Goal: Task Accomplishment & Management: Manage account settings

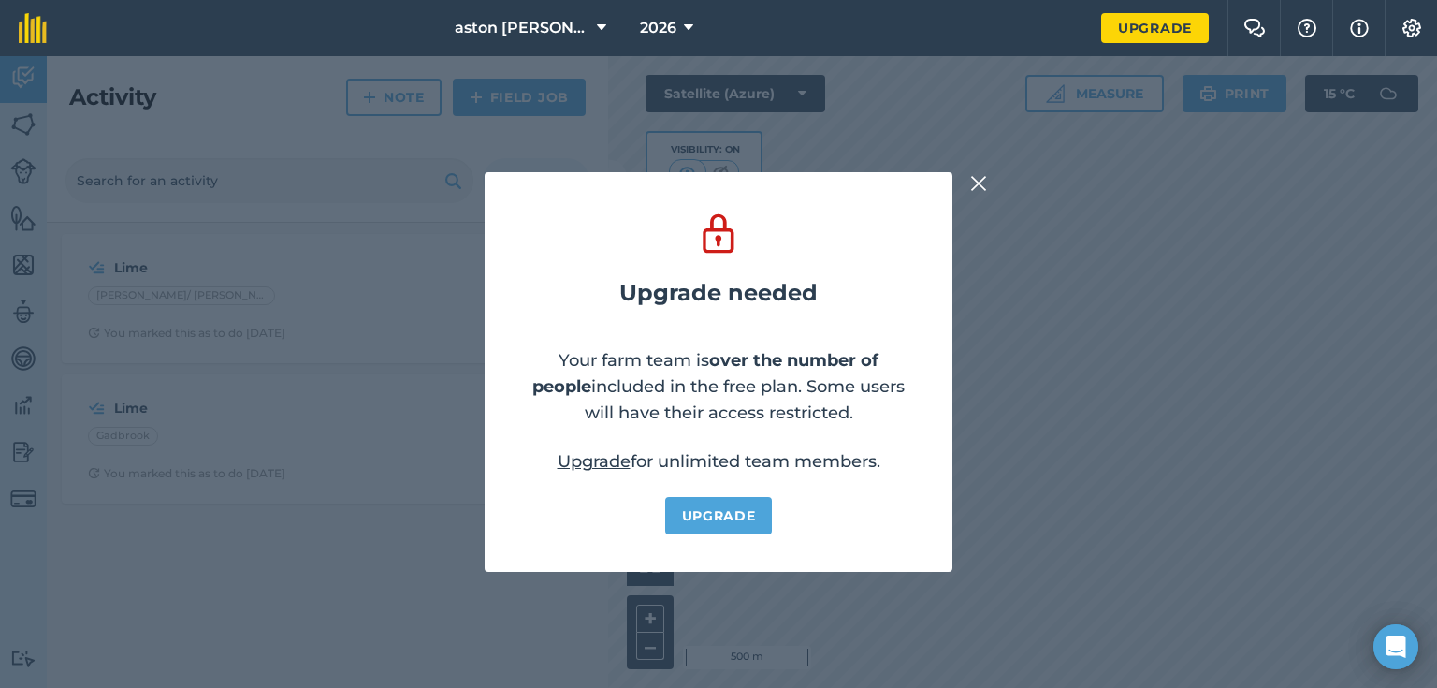
click at [982, 182] on img at bounding box center [978, 183] width 17 height 22
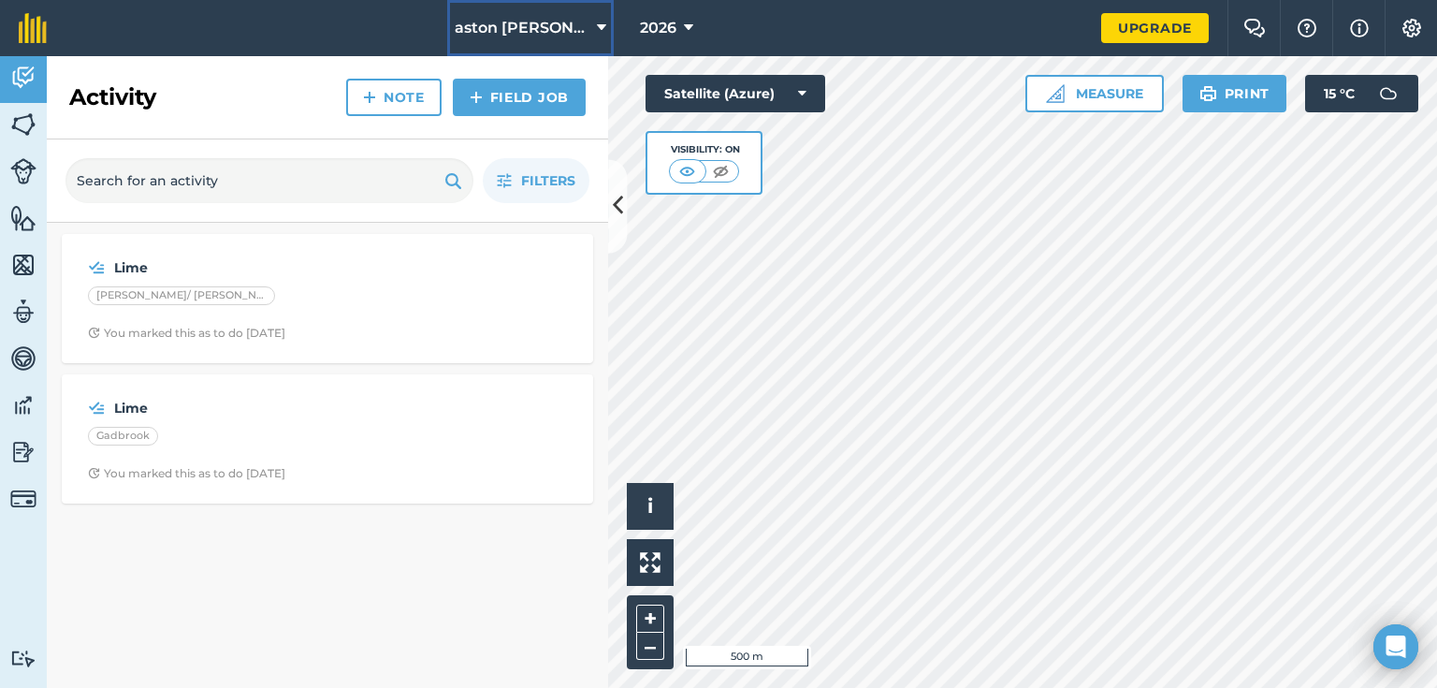
click at [597, 26] on icon at bounding box center [601, 28] width 9 height 22
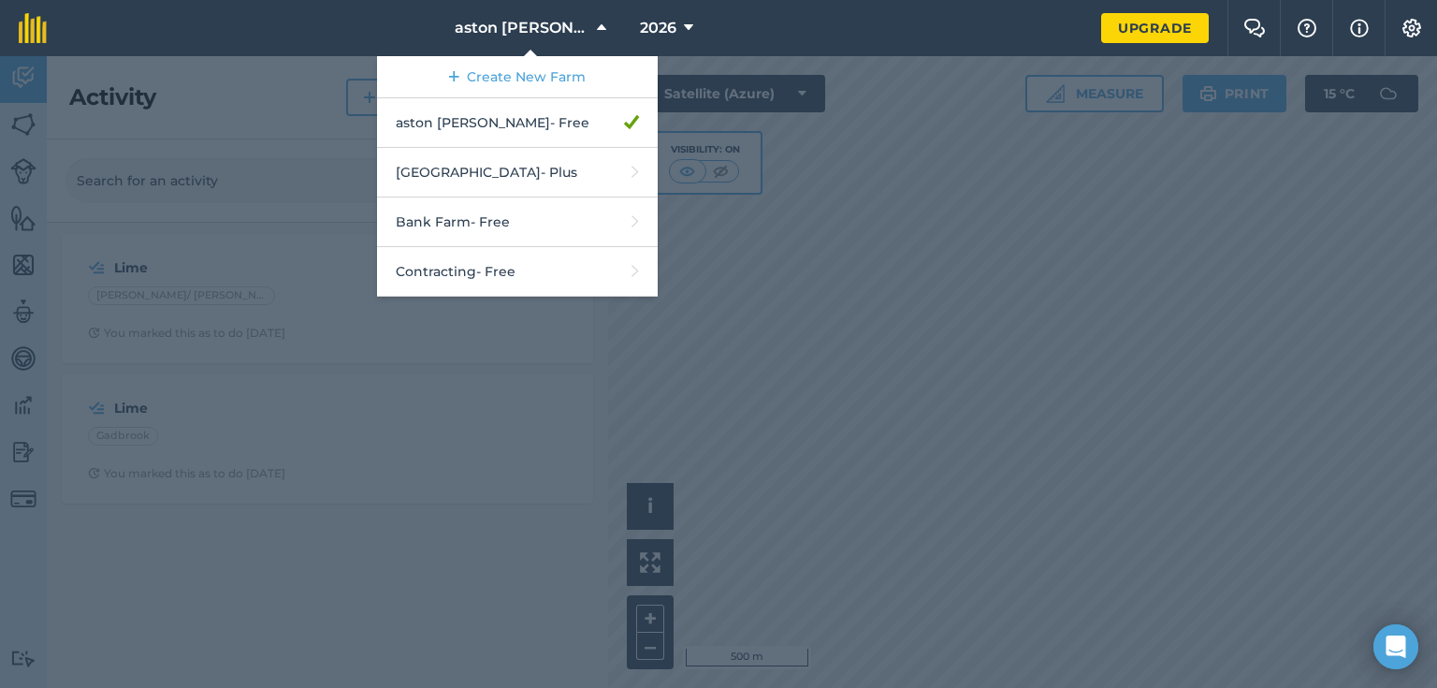
click at [840, 232] on div at bounding box center [718, 372] width 1437 height 632
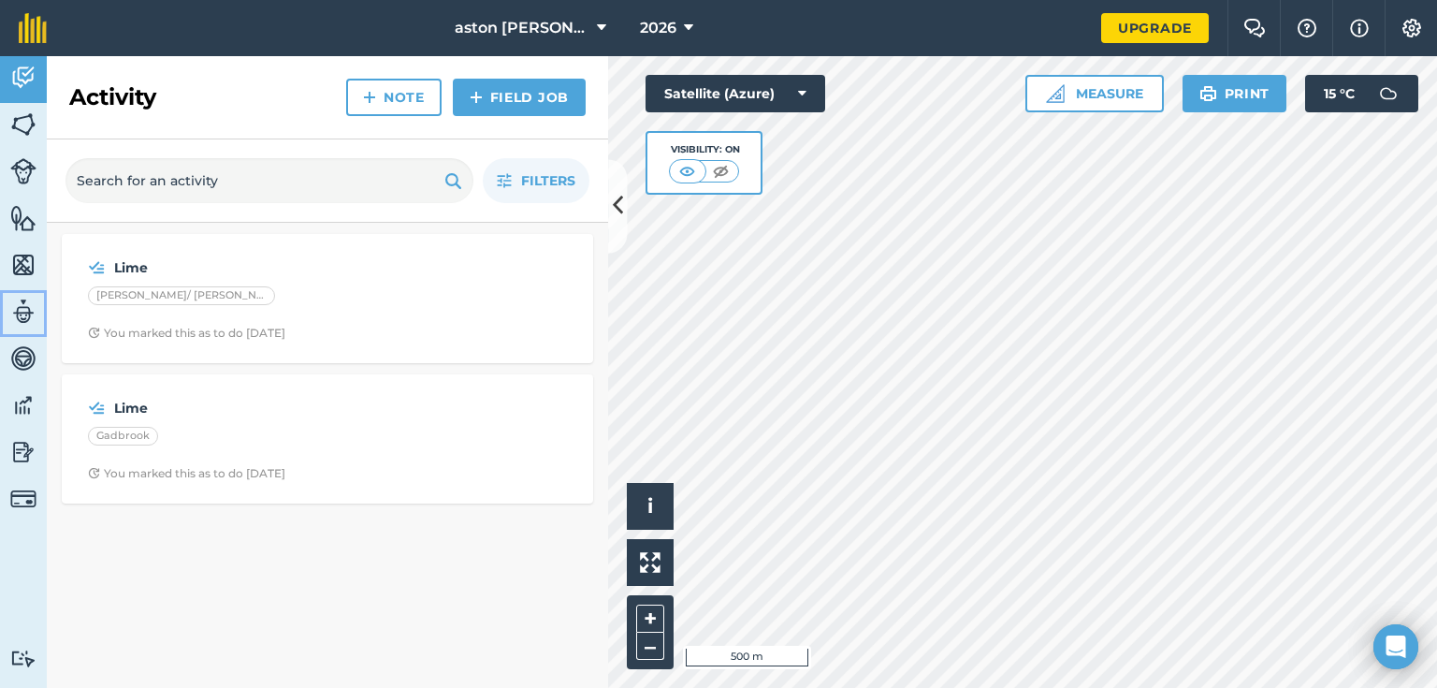
click at [27, 312] on img at bounding box center [23, 312] width 26 height 28
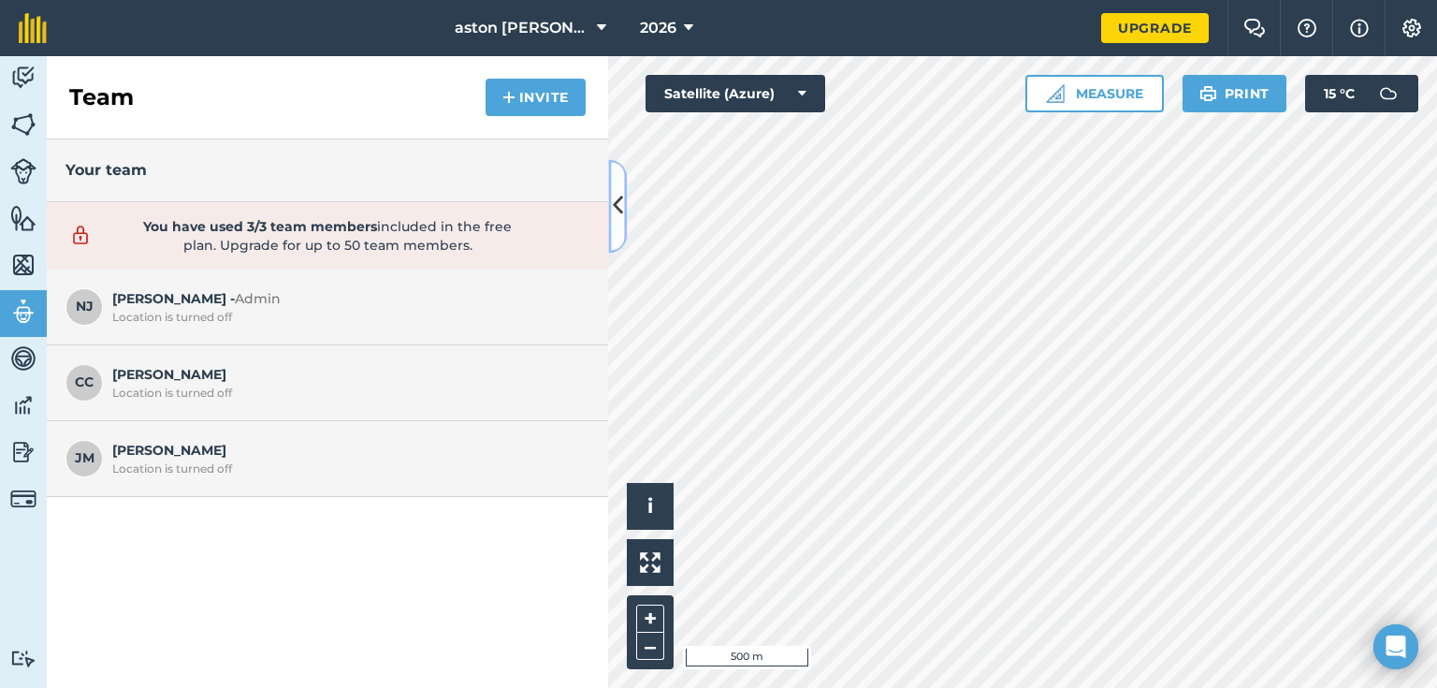
click at [619, 191] on icon at bounding box center [618, 206] width 10 height 33
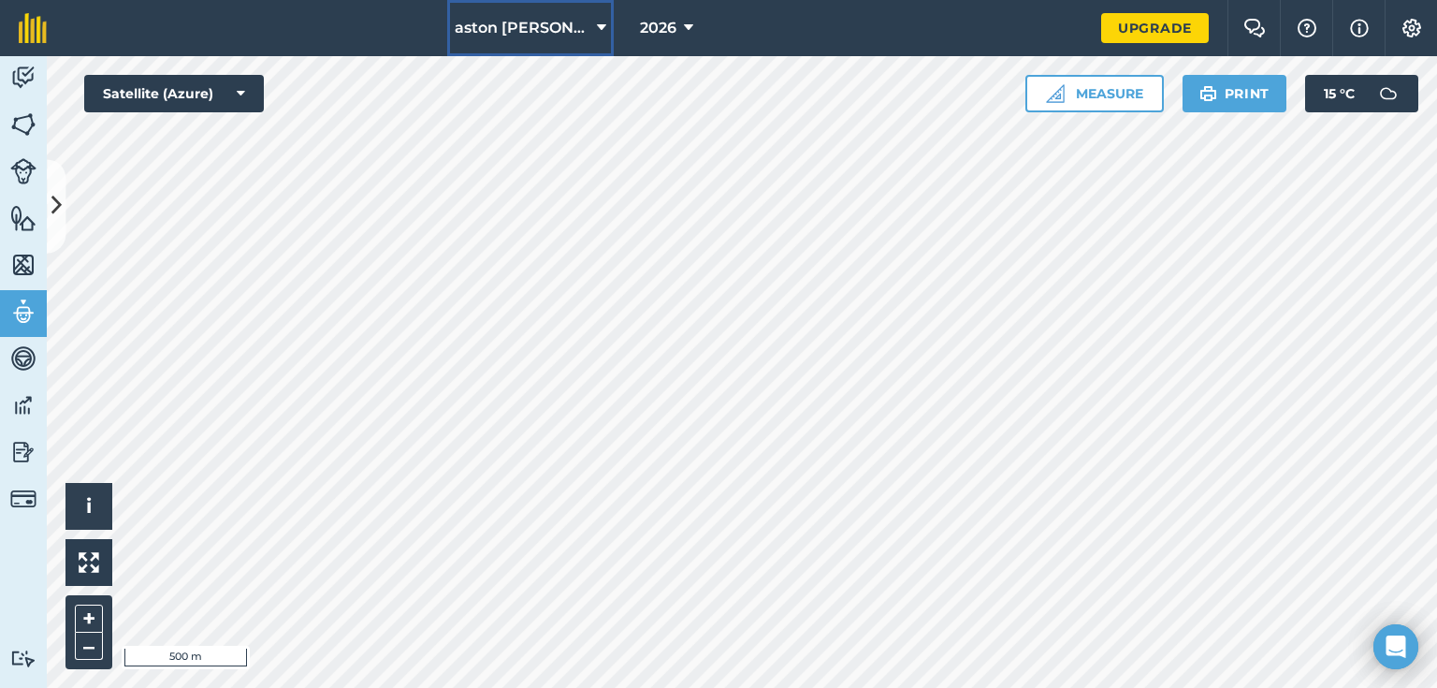
click at [556, 22] on span "aston [PERSON_NAME]" at bounding box center [522, 28] width 135 height 22
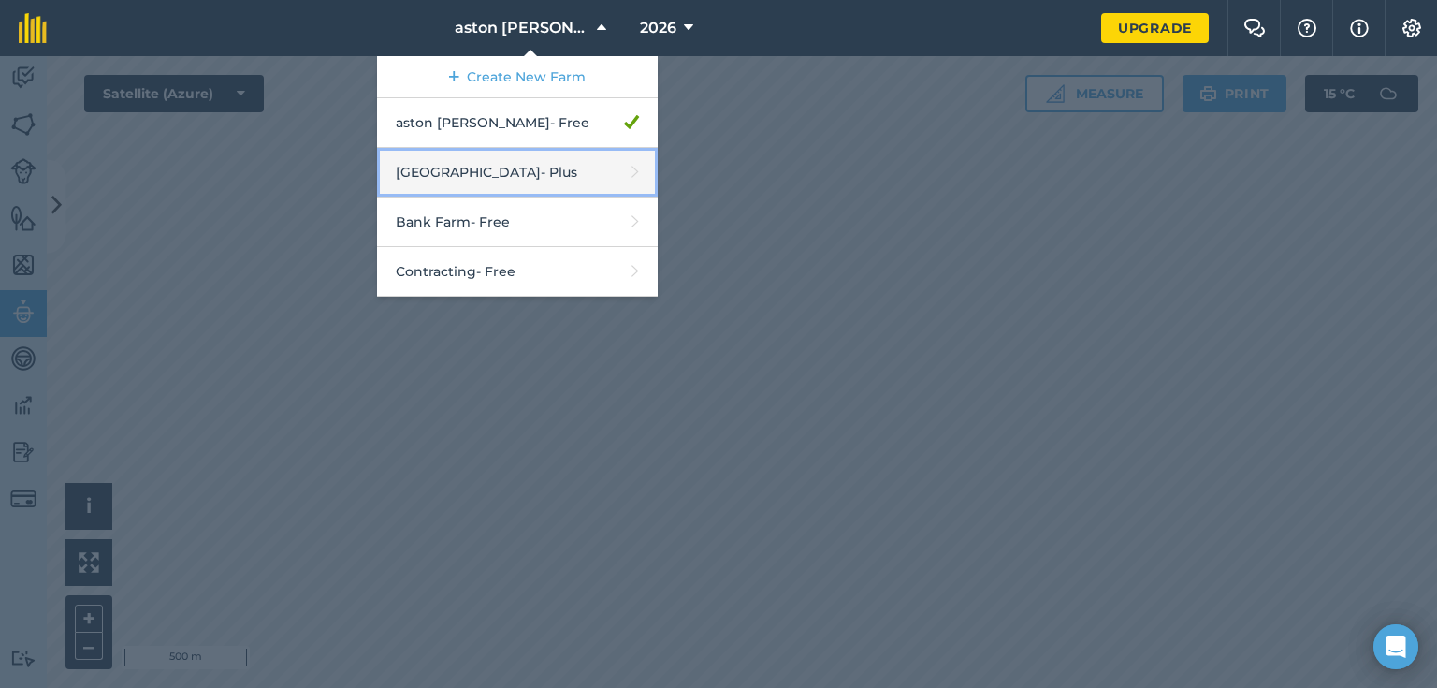
click at [575, 161] on link "Aston Hall Farm - Plus" at bounding box center [517, 173] width 281 height 50
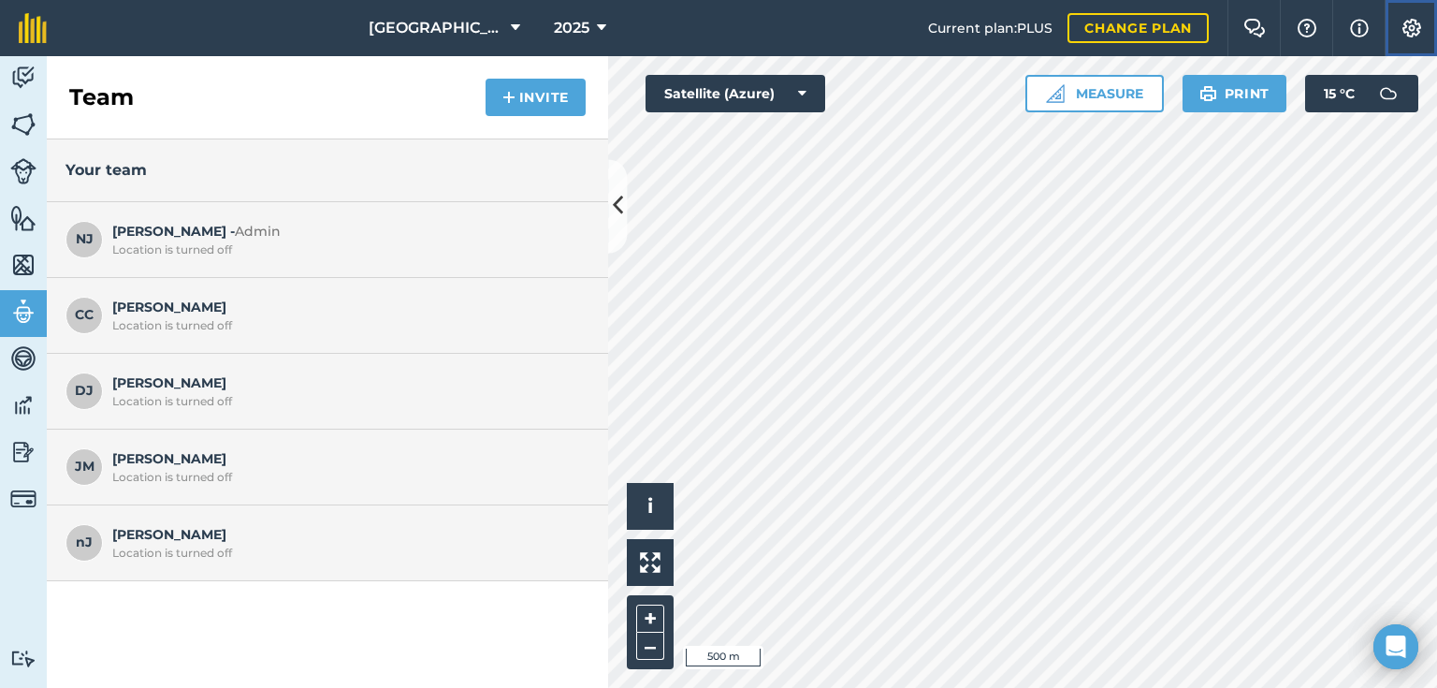
click at [1402, 31] on img at bounding box center [1412, 28] width 22 height 19
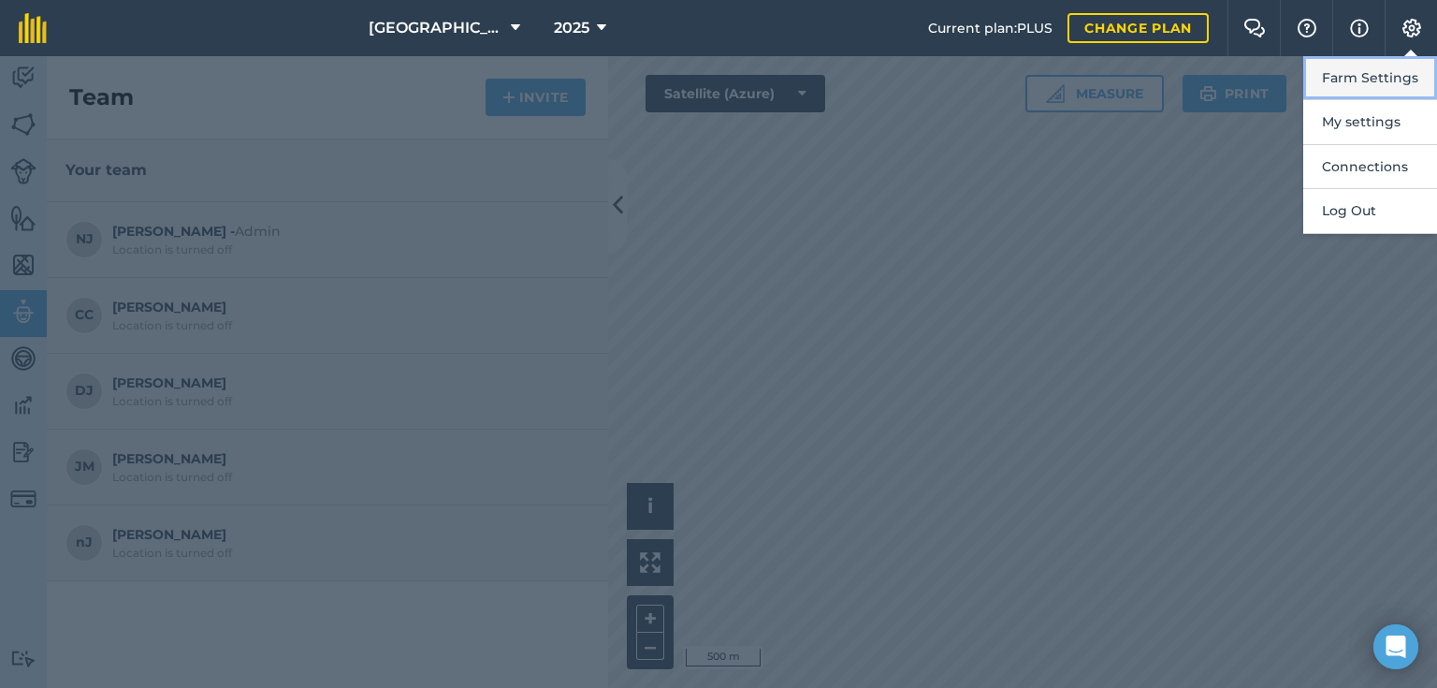
click at [1355, 71] on button "Farm Settings" at bounding box center [1370, 78] width 134 height 44
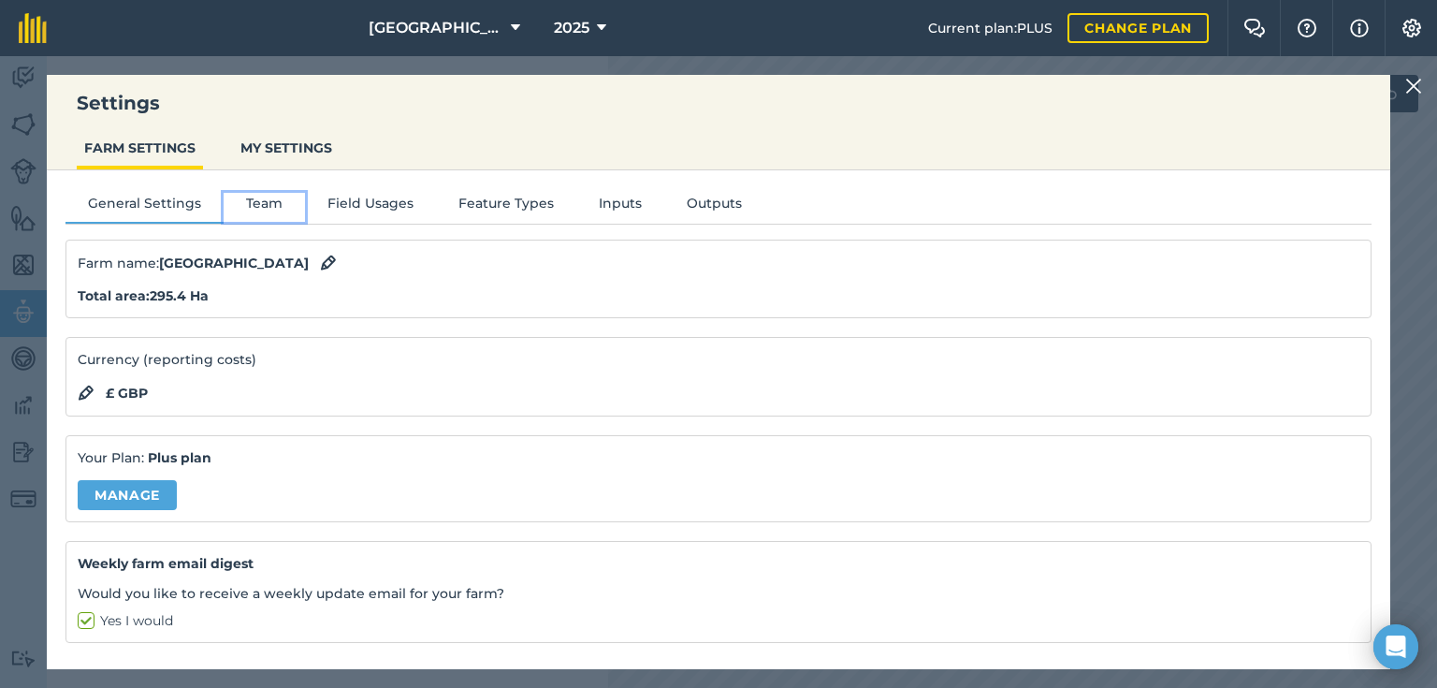
click at [257, 205] on button "Team" at bounding box center [264, 207] width 81 height 28
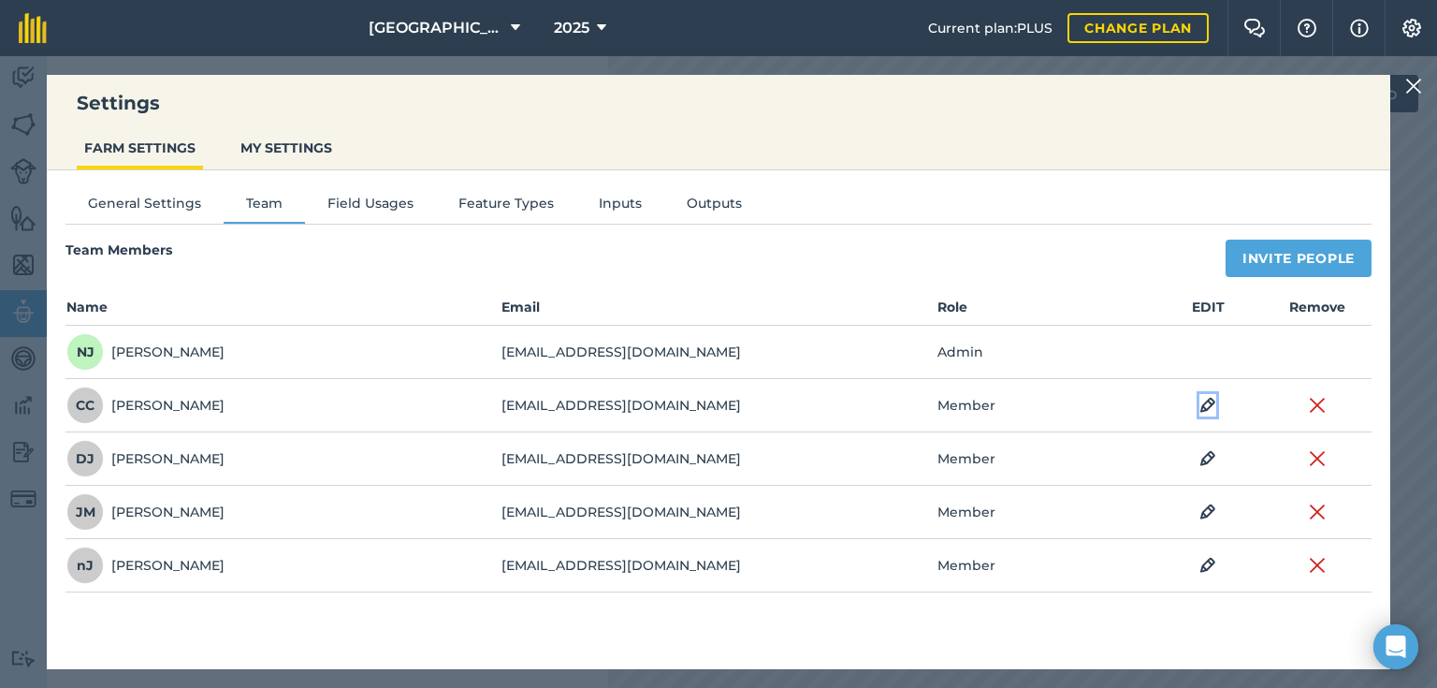
click at [1203, 400] on img at bounding box center [1207, 405] width 17 height 22
select select "MEMBER"
click at [1018, 399] on icon at bounding box center [1016, 406] width 11 height 21
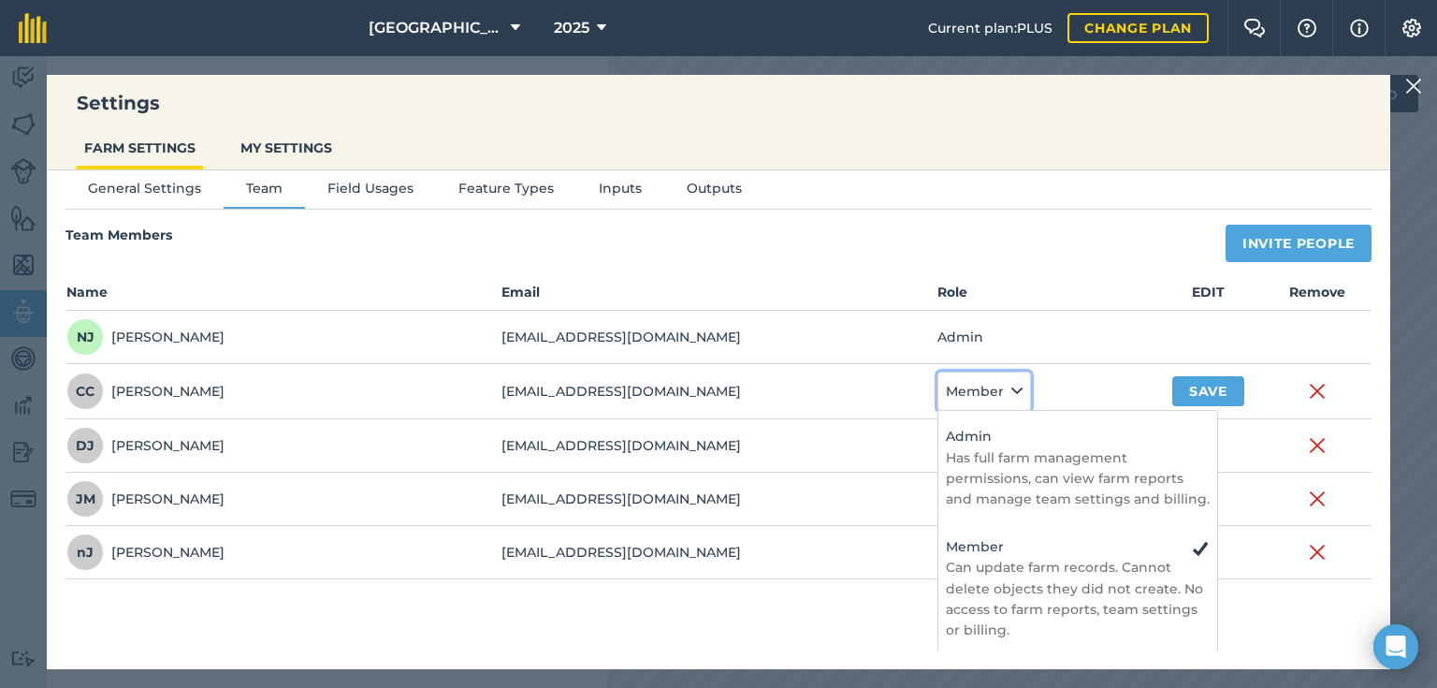
scroll to position [19, 0]
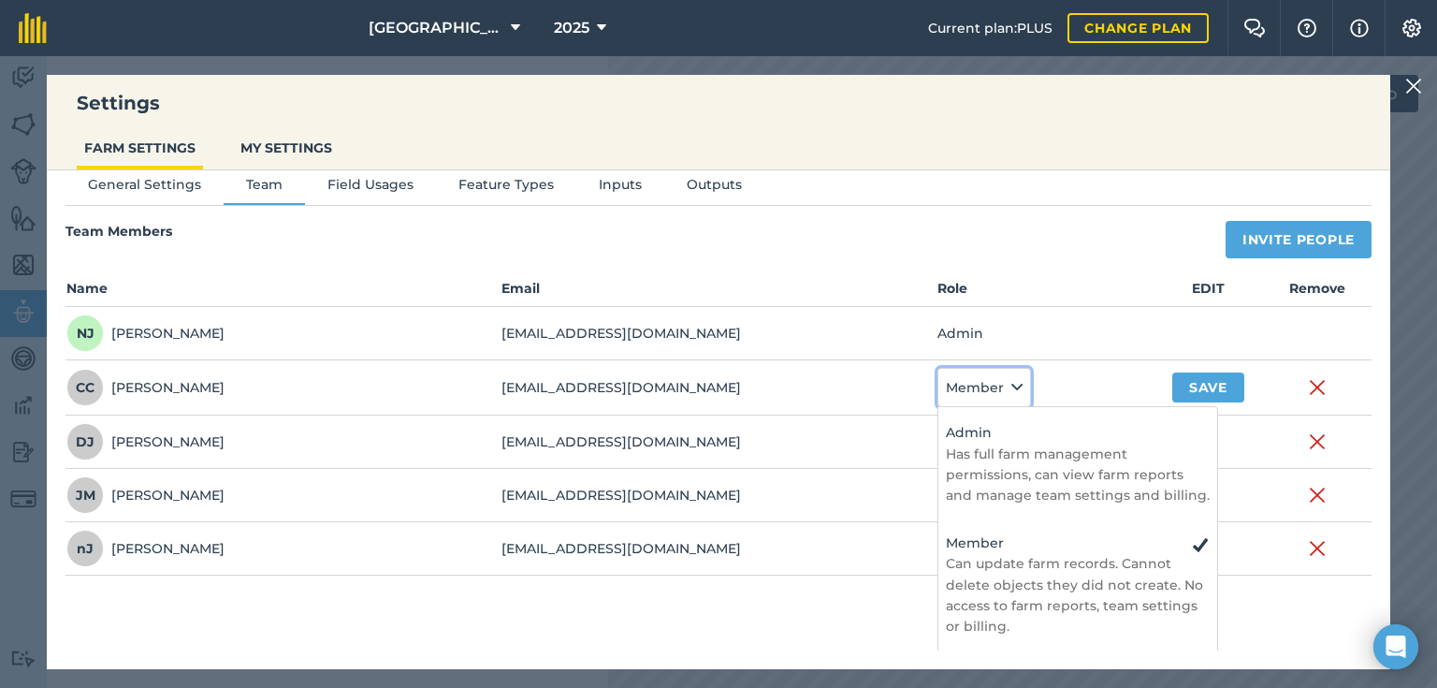
click at [1011, 384] on icon at bounding box center [1016, 387] width 11 height 21
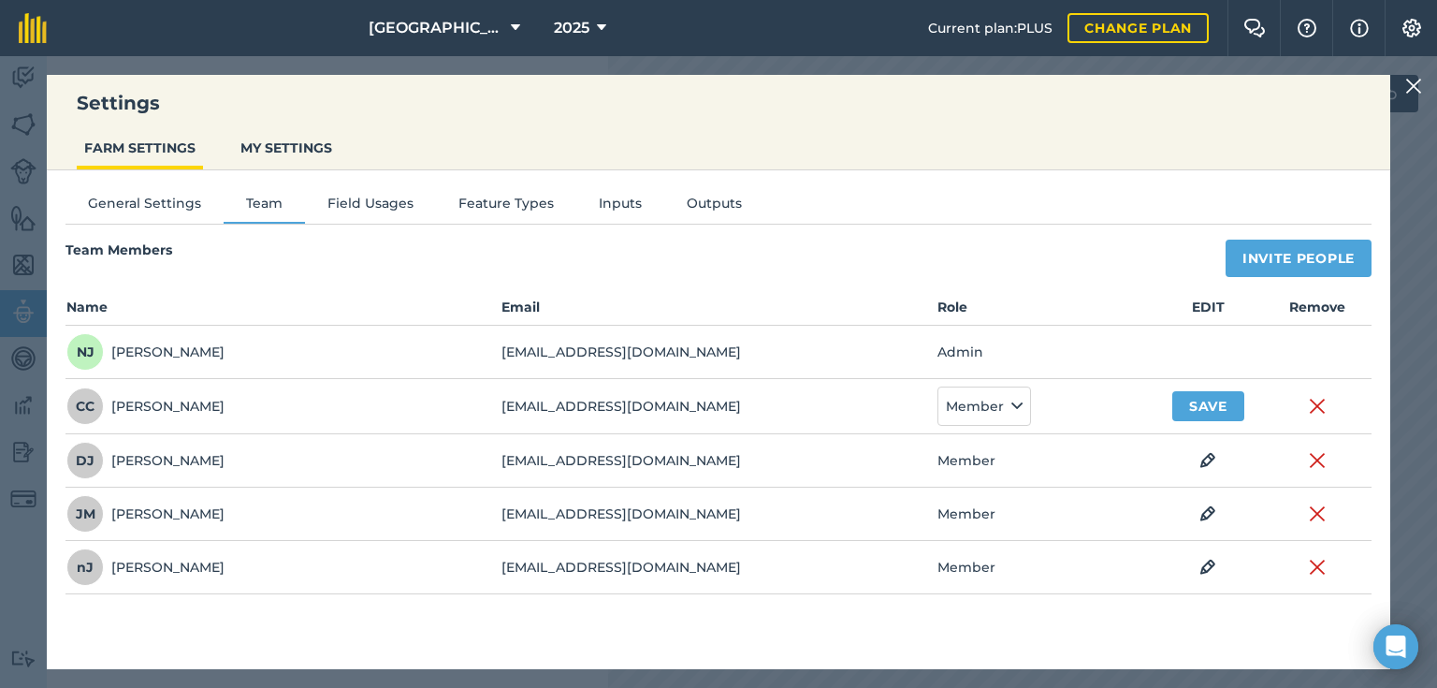
click at [992, 461] on td "Member" at bounding box center [1046, 460] width 218 height 53
click at [1006, 458] on td "Member" at bounding box center [1046, 460] width 218 height 53
click at [1022, 462] on td "Member" at bounding box center [1046, 460] width 218 height 53
click at [1119, 234] on div "General Settings Team Field Usages Feature Types Inputs Outputs Team Members In…" at bounding box center [719, 410] width 1344 height 480
click at [1019, 407] on icon at bounding box center [1016, 406] width 11 height 21
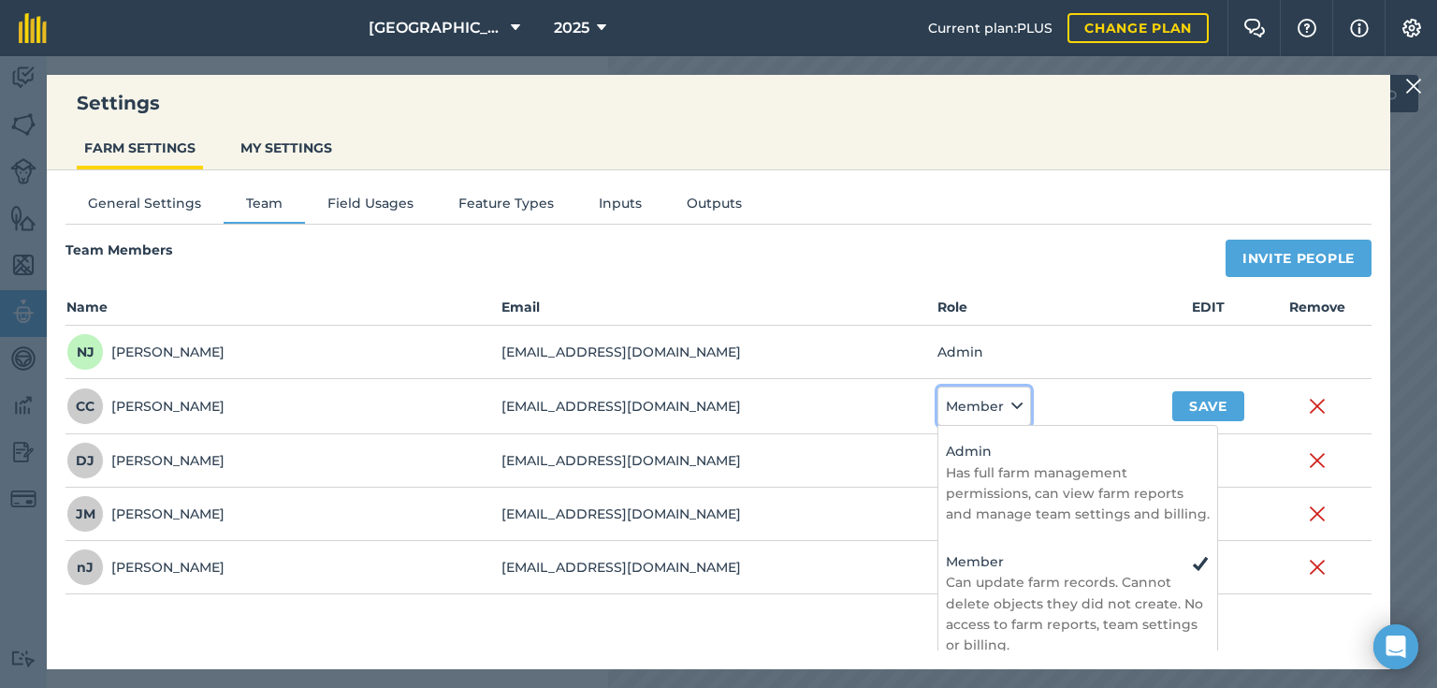
click at [1016, 404] on button "Member" at bounding box center [984, 405] width 94 height 39
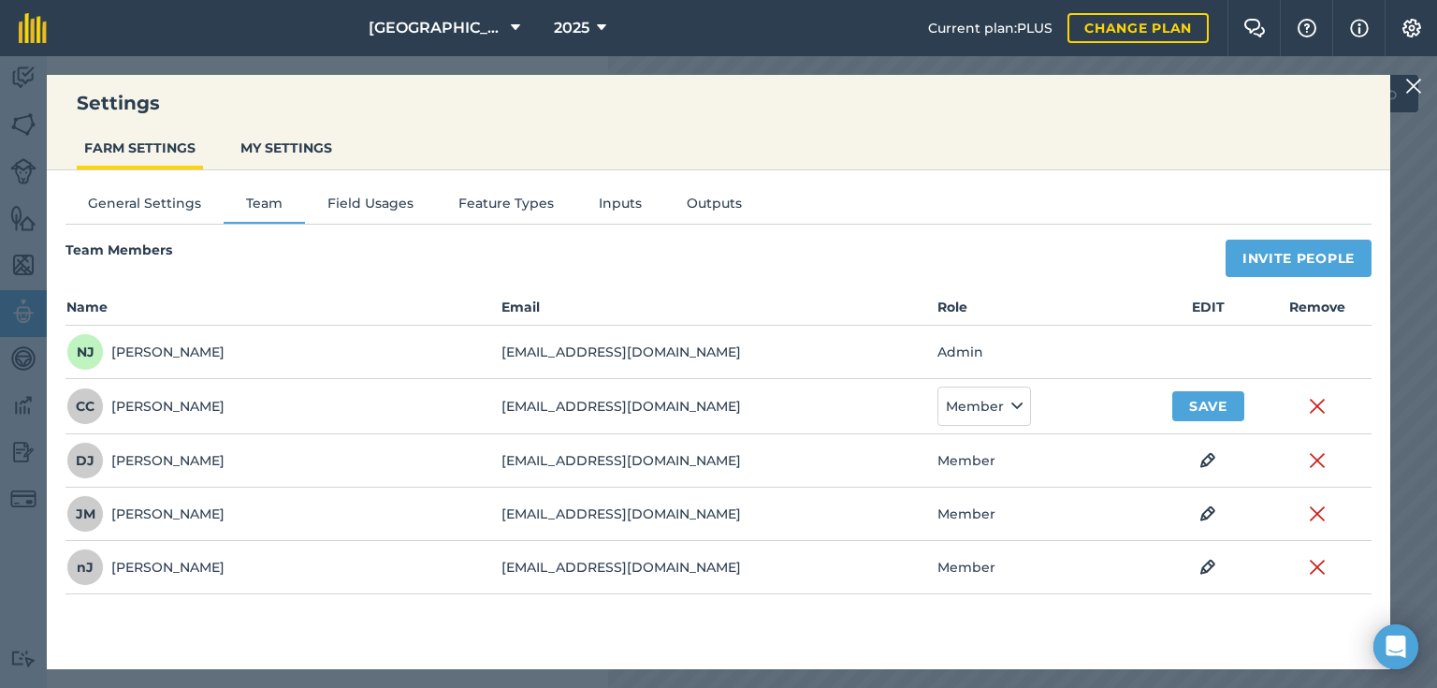
click at [1416, 80] on img at bounding box center [1413, 86] width 17 height 22
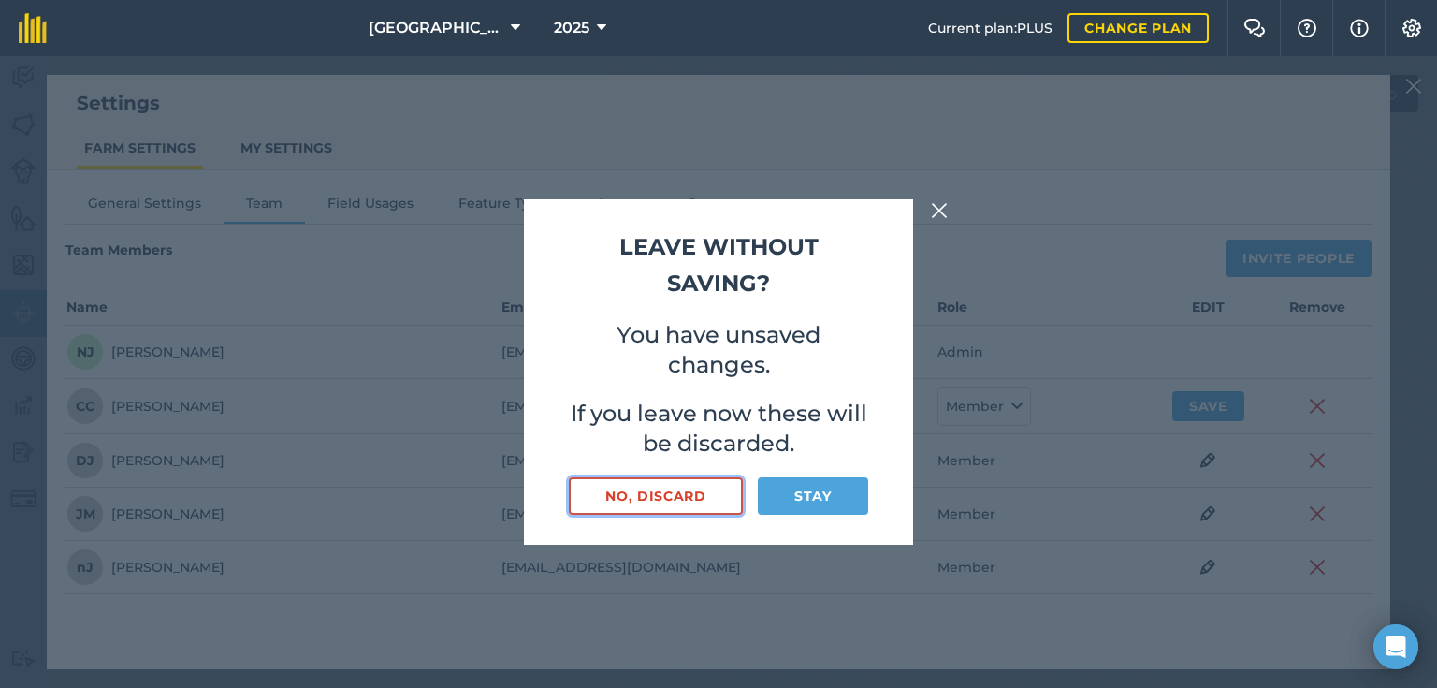
click at [674, 499] on button "No, discard" at bounding box center [656, 495] width 174 height 37
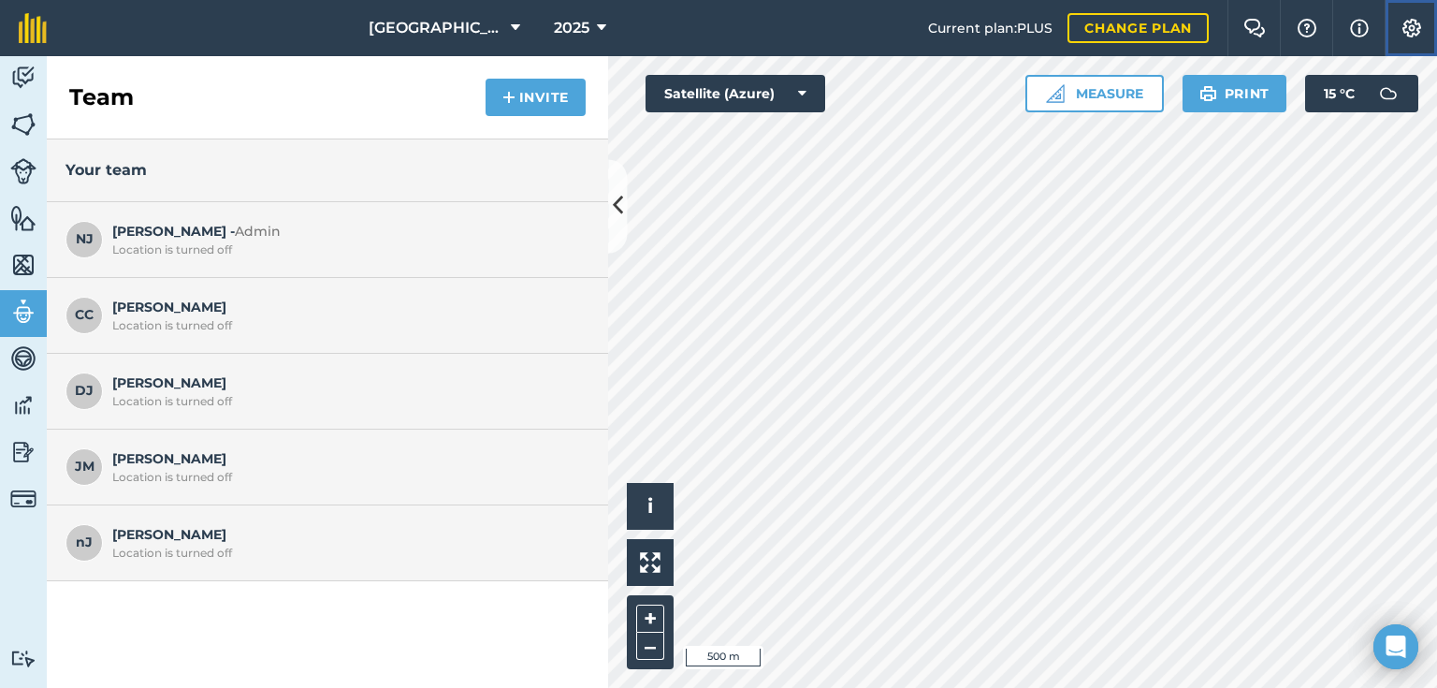
click at [1413, 30] on img at bounding box center [1412, 28] width 22 height 19
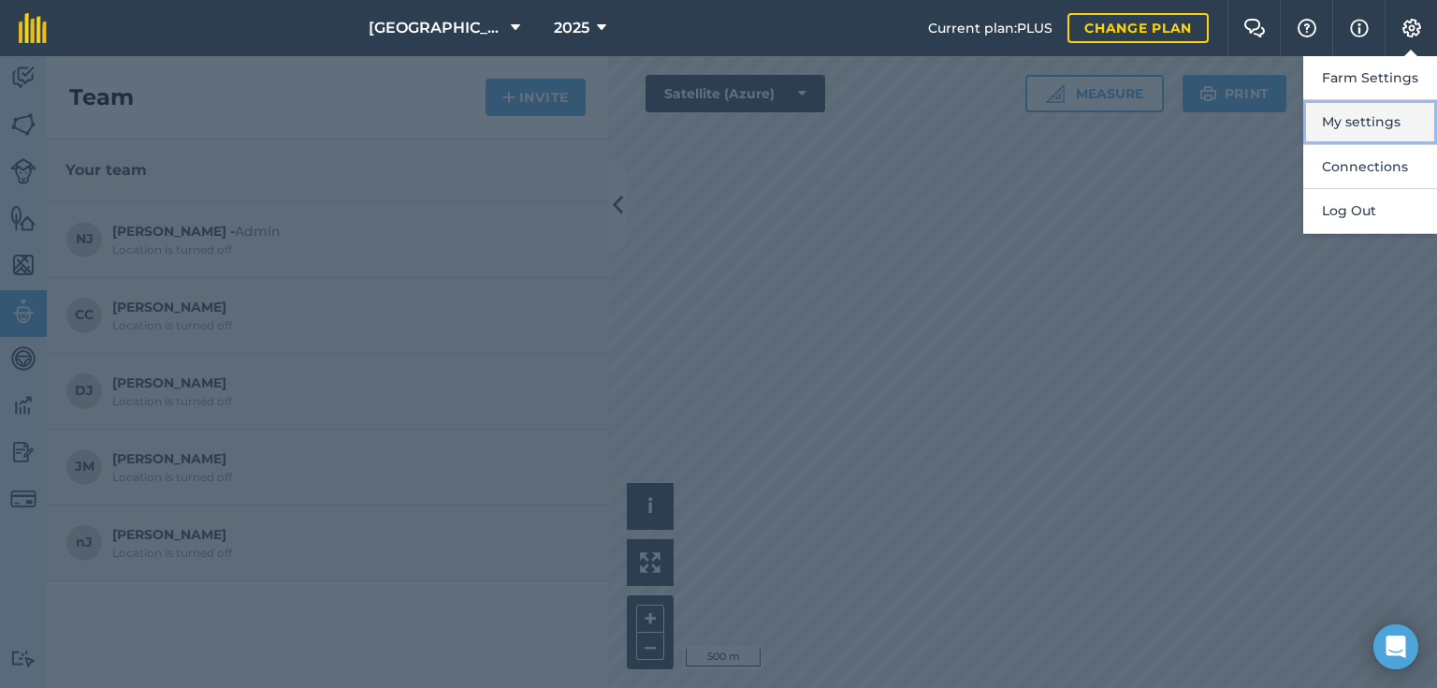
click at [1340, 120] on button "My settings" at bounding box center [1370, 122] width 134 height 44
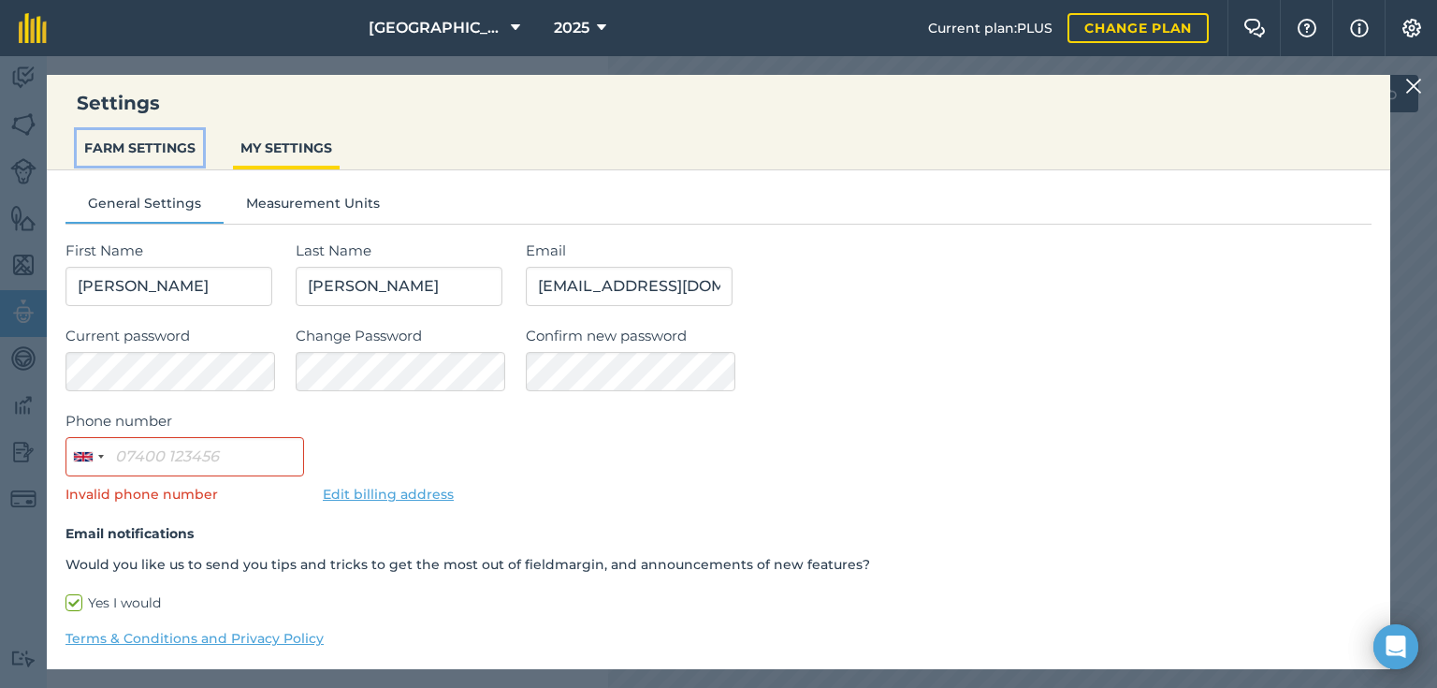
click at [159, 140] on button "FARM SETTINGS" at bounding box center [140, 148] width 126 height 36
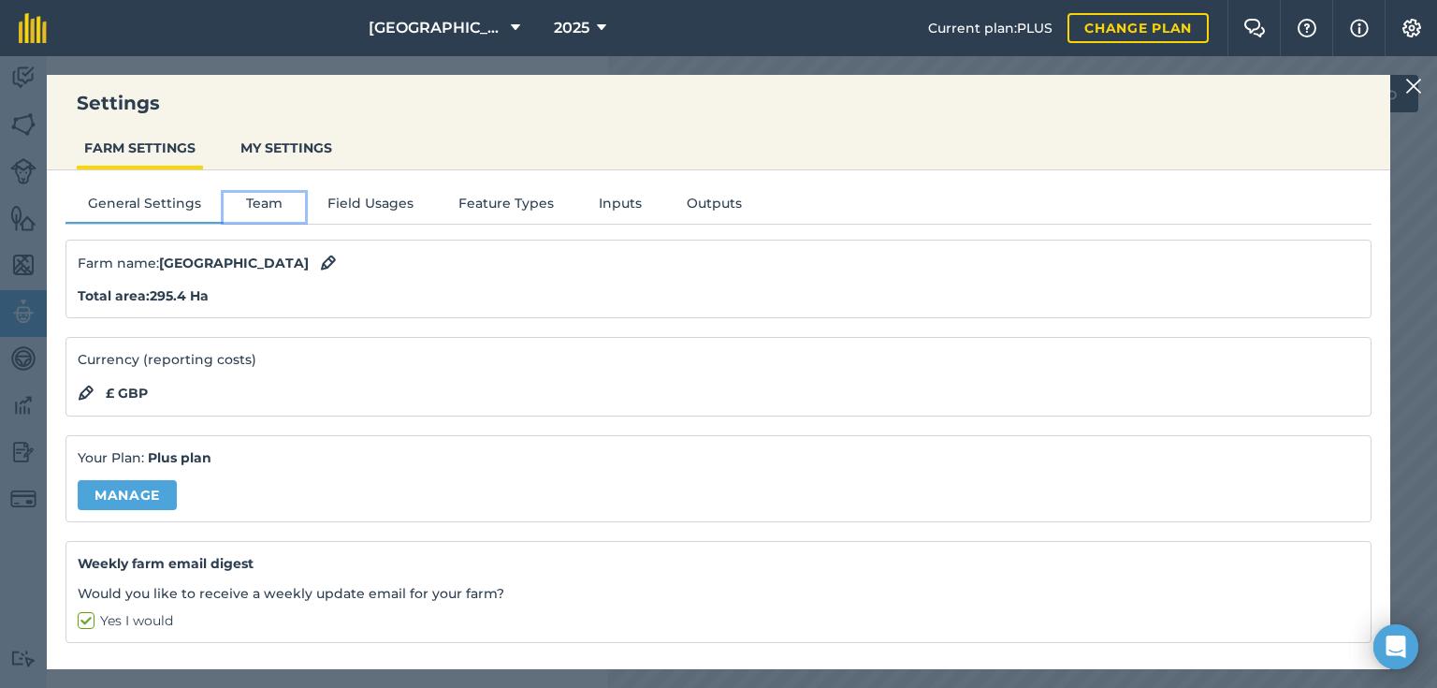
click at [257, 197] on button "Team" at bounding box center [264, 207] width 81 height 28
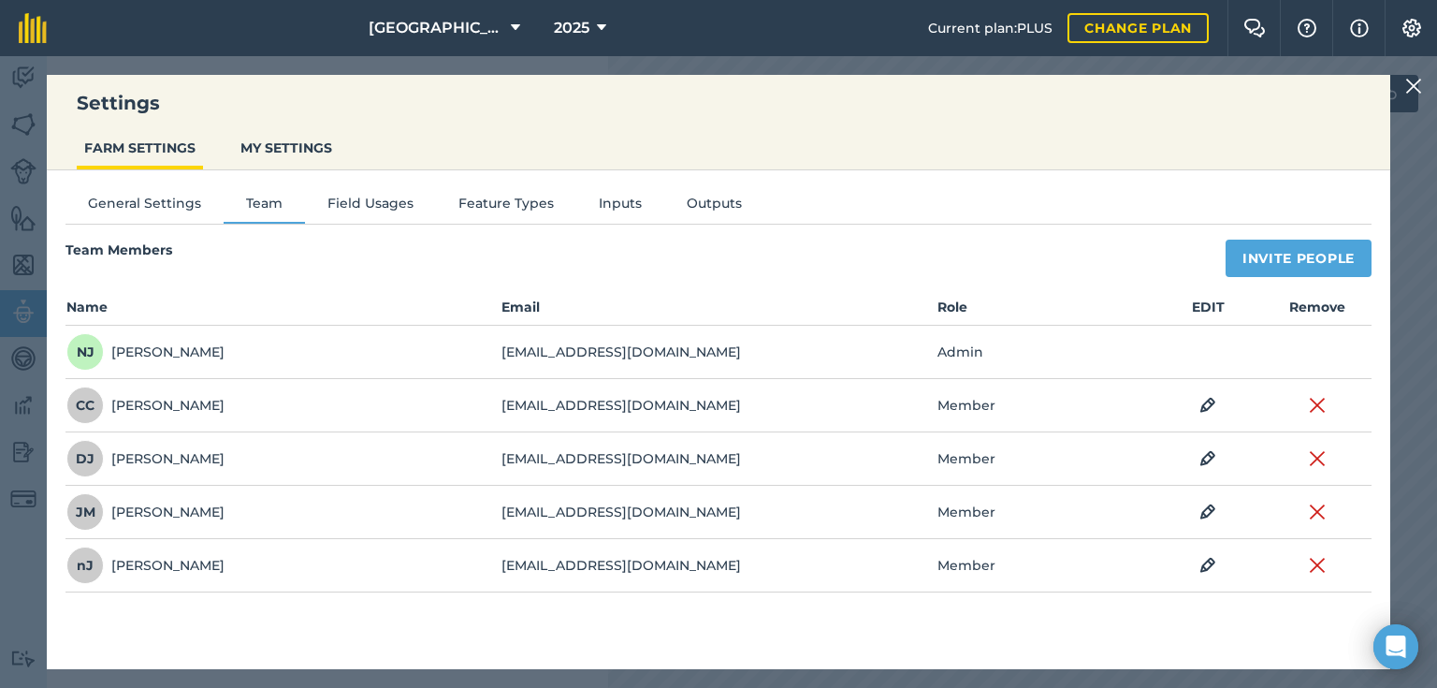
click at [290, 188] on div "General Settings Team Field Usages Feature Types Inputs Outputs Team Members In…" at bounding box center [719, 410] width 1344 height 480
click at [1414, 86] on img at bounding box center [1413, 86] width 17 height 22
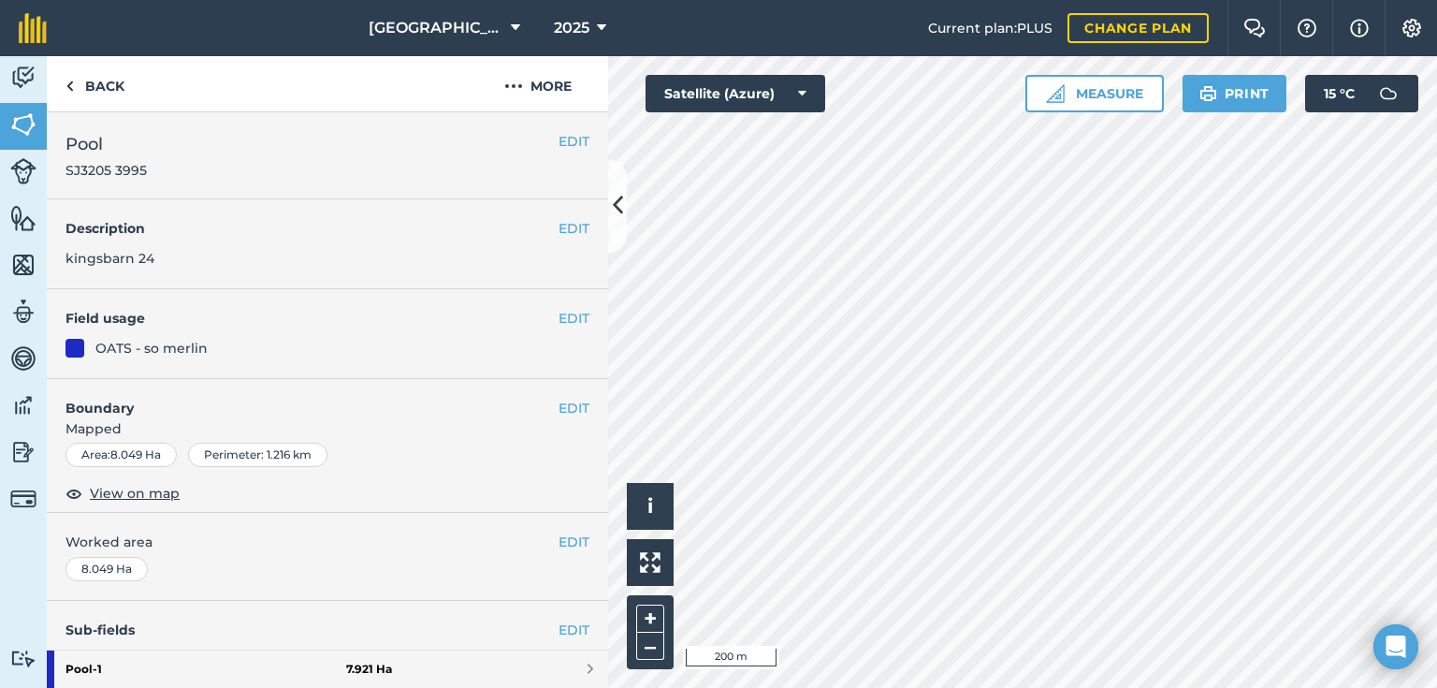
click at [605, 415] on div "Activity Fields Livestock Features Maps Team Vehicles Data Reporting Billing Tu…" at bounding box center [718, 372] width 1437 height 632
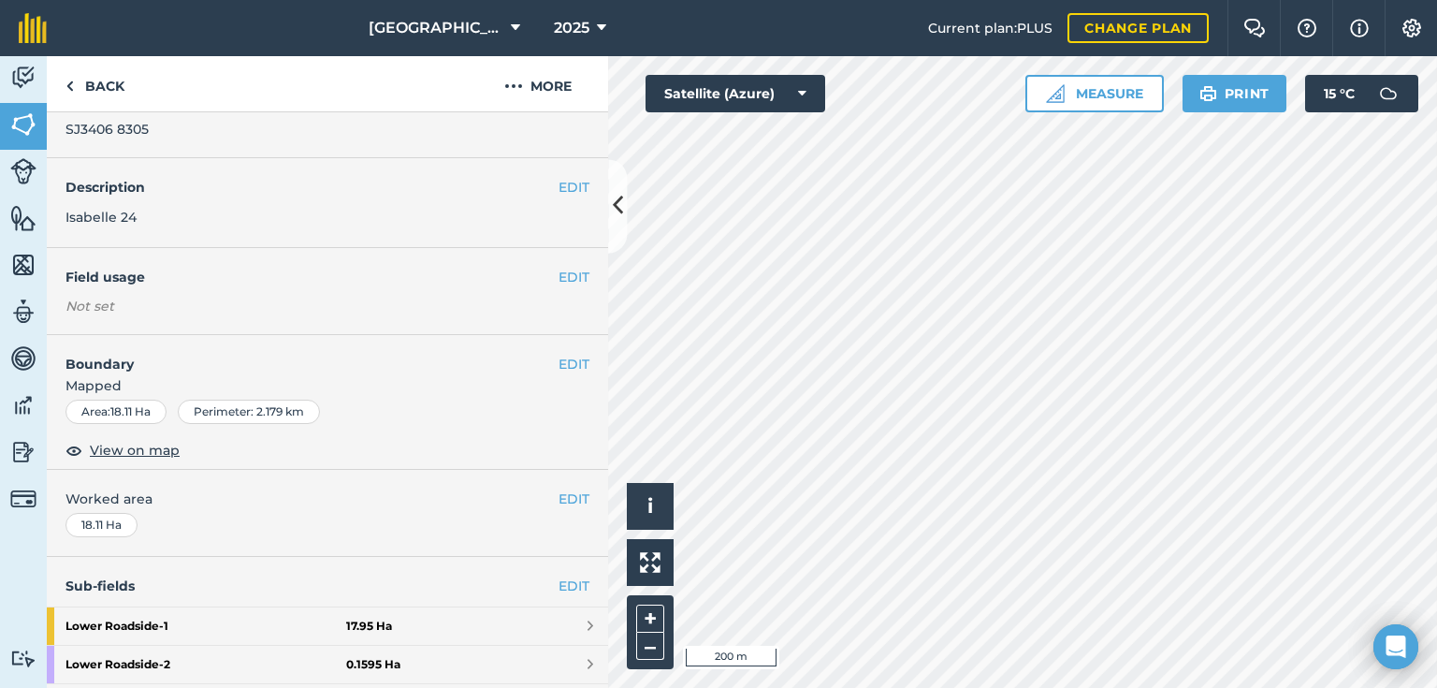
scroll to position [75, 0]
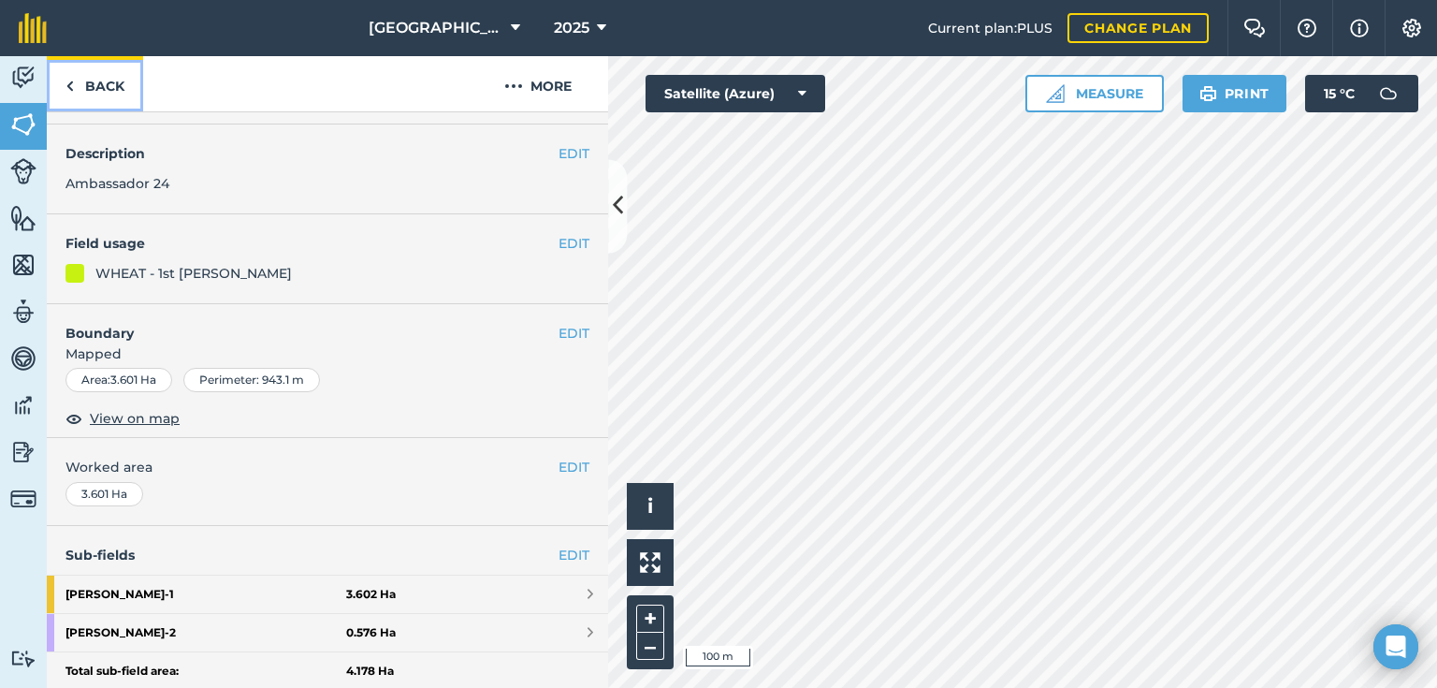
click at [70, 85] on img at bounding box center [69, 86] width 8 height 22
